Goal: Check status: Check status

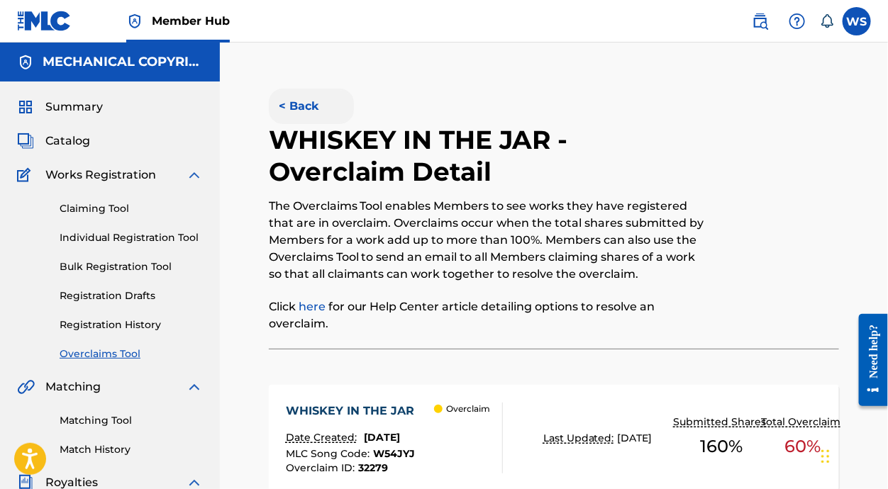
click at [320, 110] on button "< Back" at bounding box center [311, 106] width 85 height 35
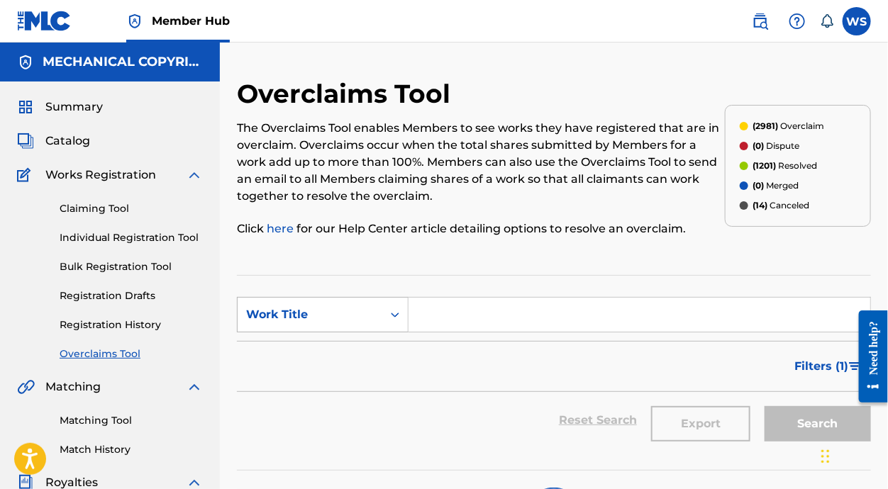
click at [306, 306] on div "Work Title" at bounding box center [310, 314] width 128 height 17
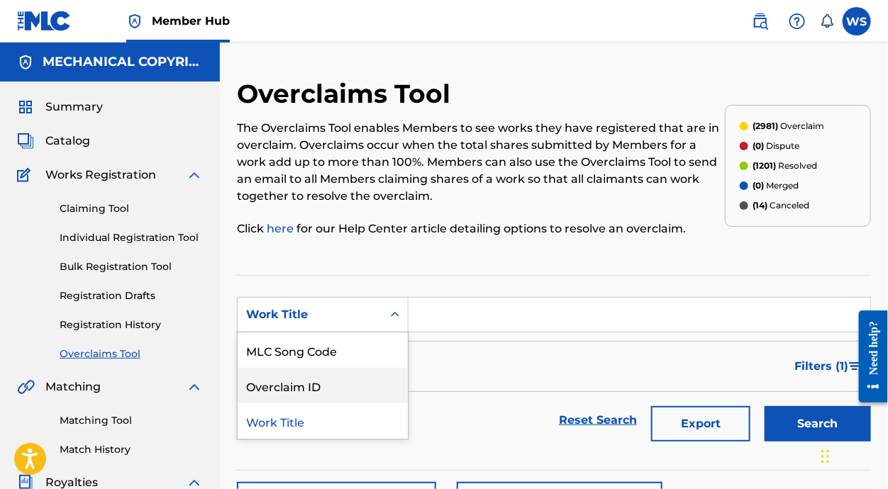
click at [323, 381] on div "Overclaim ID" at bounding box center [322, 385] width 170 height 35
click at [444, 310] on input "Search Form" at bounding box center [638, 315] width 461 height 34
paste input "37240"
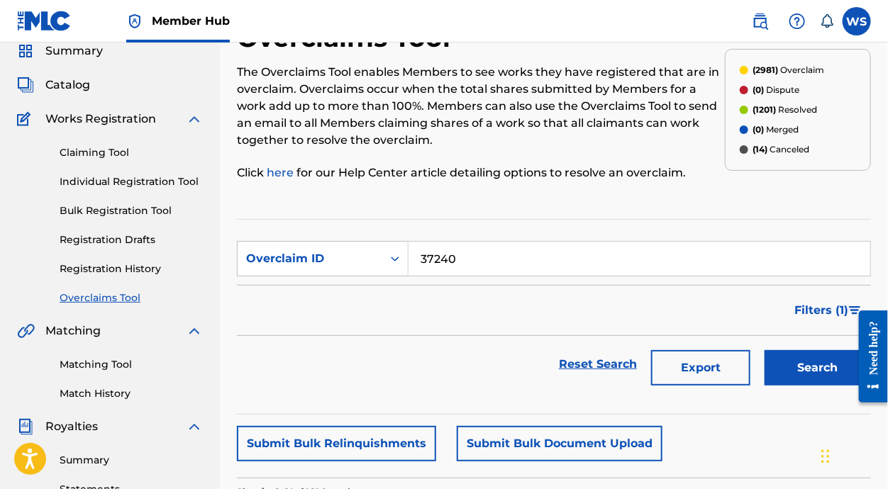
scroll to position [128, 0]
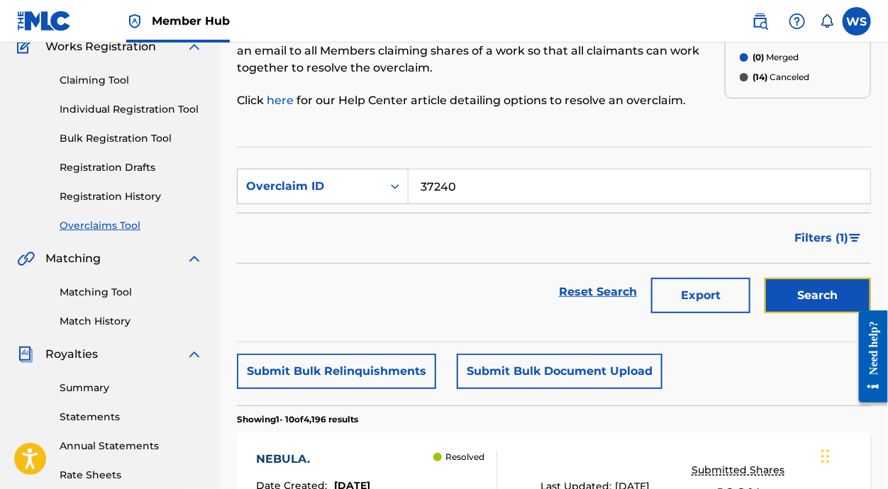
drag, startPoint x: 1, startPoint y: 0, endPoint x: 834, endPoint y: 296, distance: 883.8
click at [844, 297] on button "Search" at bounding box center [817, 295] width 106 height 35
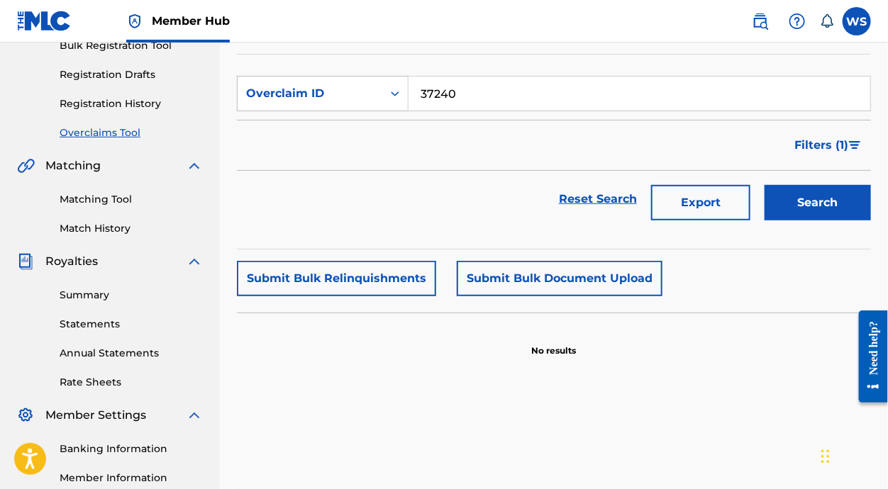
scroll to position [196, 0]
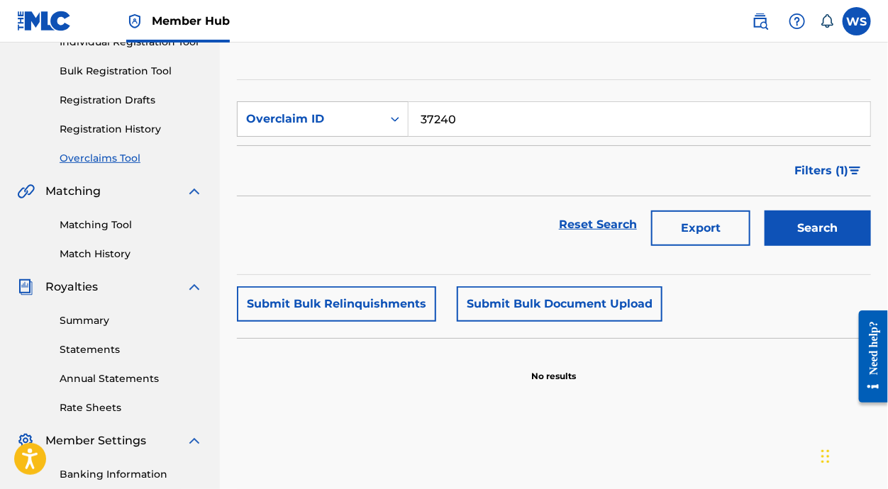
click at [543, 113] on input "37240" at bounding box center [638, 119] width 461 height 34
click at [817, 215] on button "Search" at bounding box center [817, 228] width 106 height 35
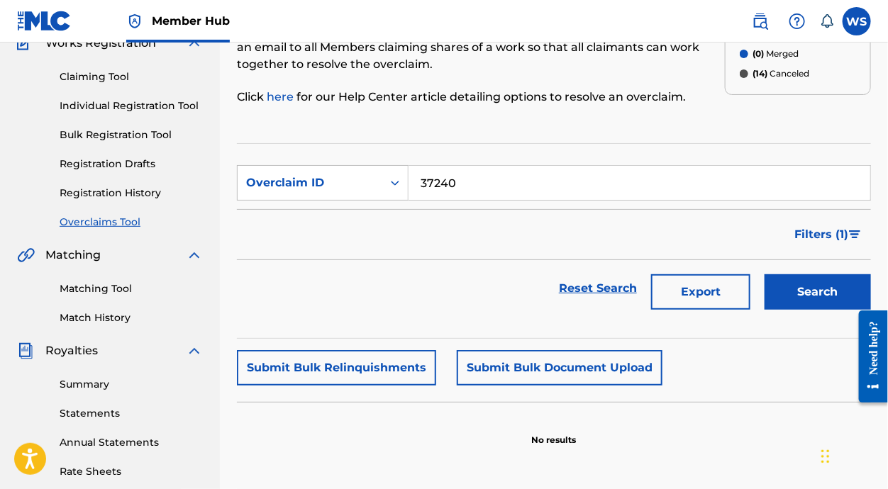
scroll to position [64, 0]
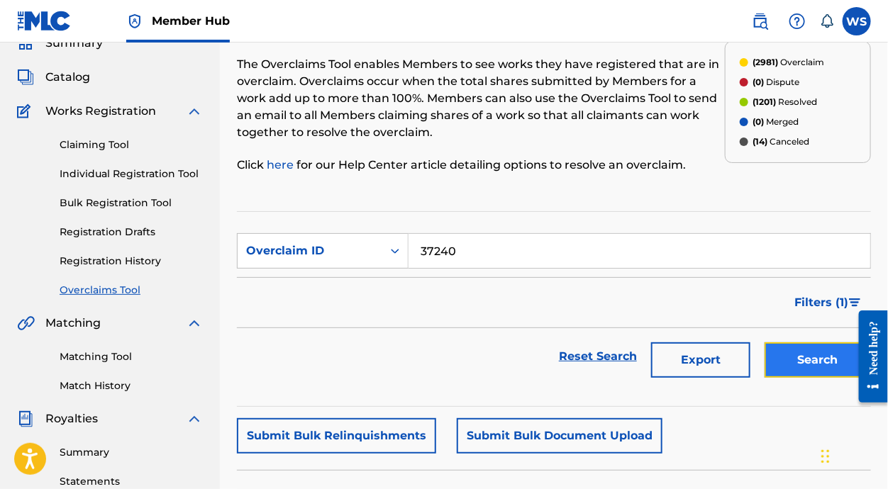
click at [796, 365] on button "Search" at bounding box center [817, 359] width 106 height 35
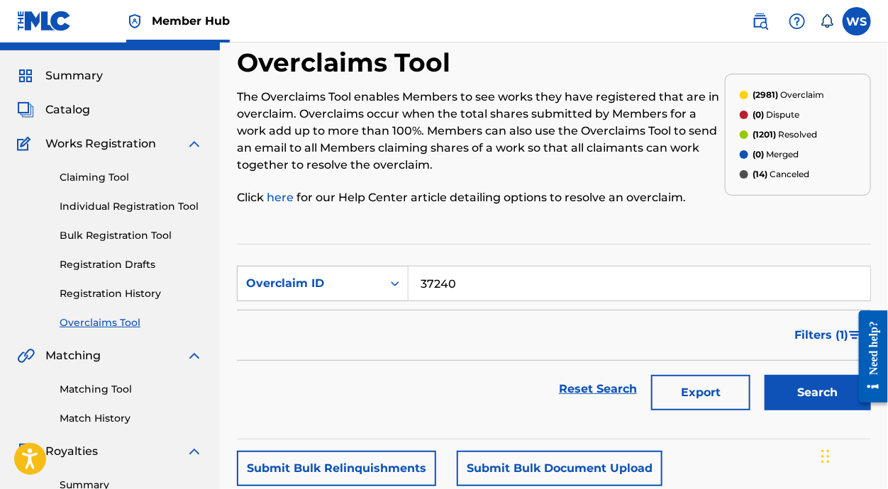
scroll to position [0, 0]
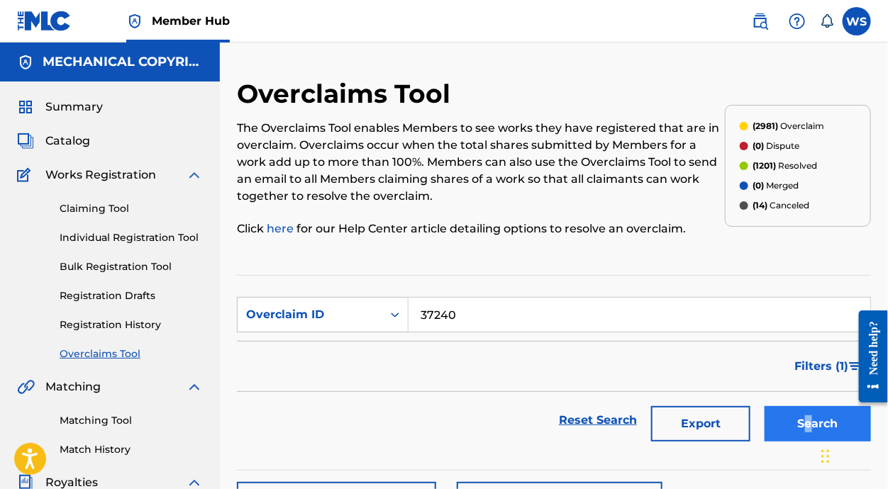
click at [807, 405] on div "Search" at bounding box center [813, 420] width 113 height 57
click at [808, 410] on button "Search" at bounding box center [817, 423] width 106 height 35
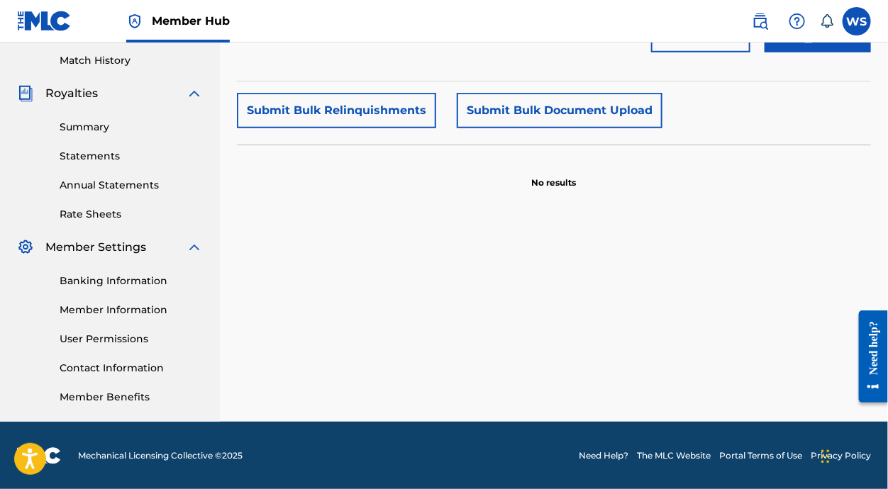
scroll to position [131, 0]
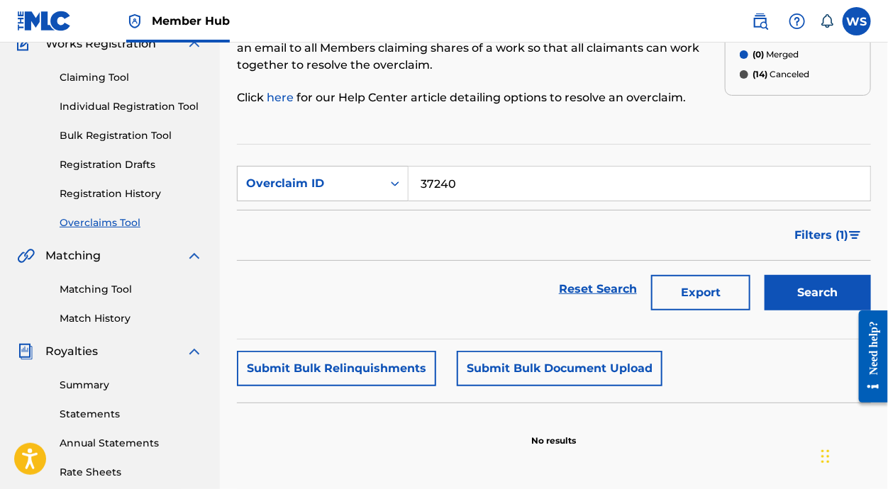
click at [506, 179] on input "37240" at bounding box center [638, 184] width 461 height 34
click at [810, 298] on button "Search" at bounding box center [817, 292] width 106 height 35
click at [475, 186] on input "37240" at bounding box center [638, 184] width 461 height 34
click at [764, 275] on button "Search" at bounding box center [817, 292] width 106 height 35
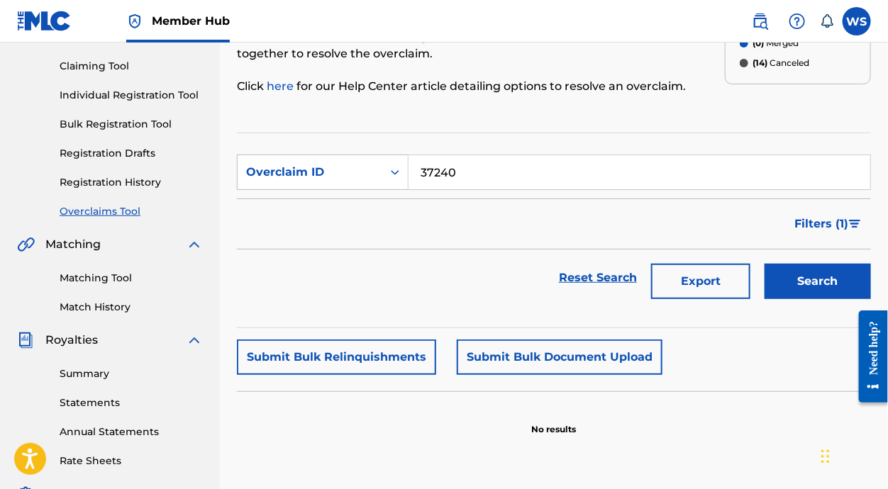
scroll to position [64, 0]
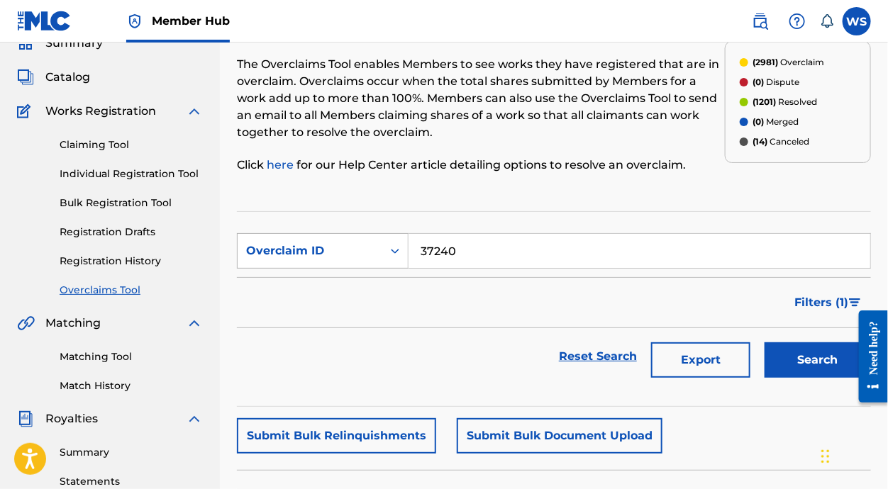
drag, startPoint x: 475, startPoint y: 242, endPoint x: 398, endPoint y: 242, distance: 76.6
click at [402, 242] on div "SearchWithCriteria863dcfbc-8d8b-439f-969f-00d37ae4edf1 Overclaim ID 37240" at bounding box center [554, 250] width 634 height 35
paste input "37"
type input "37237"
click at [789, 357] on button "Search" at bounding box center [817, 359] width 106 height 35
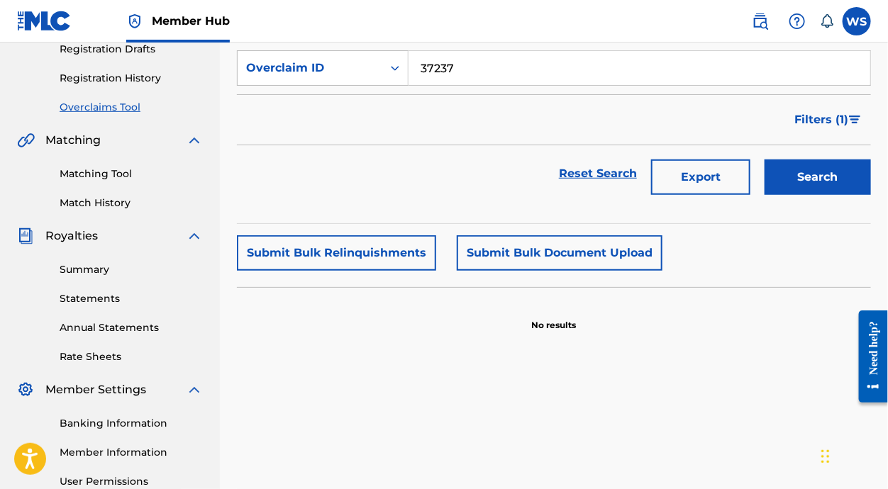
scroll to position [257, 0]
